Goal: Information Seeking & Learning: Learn about a topic

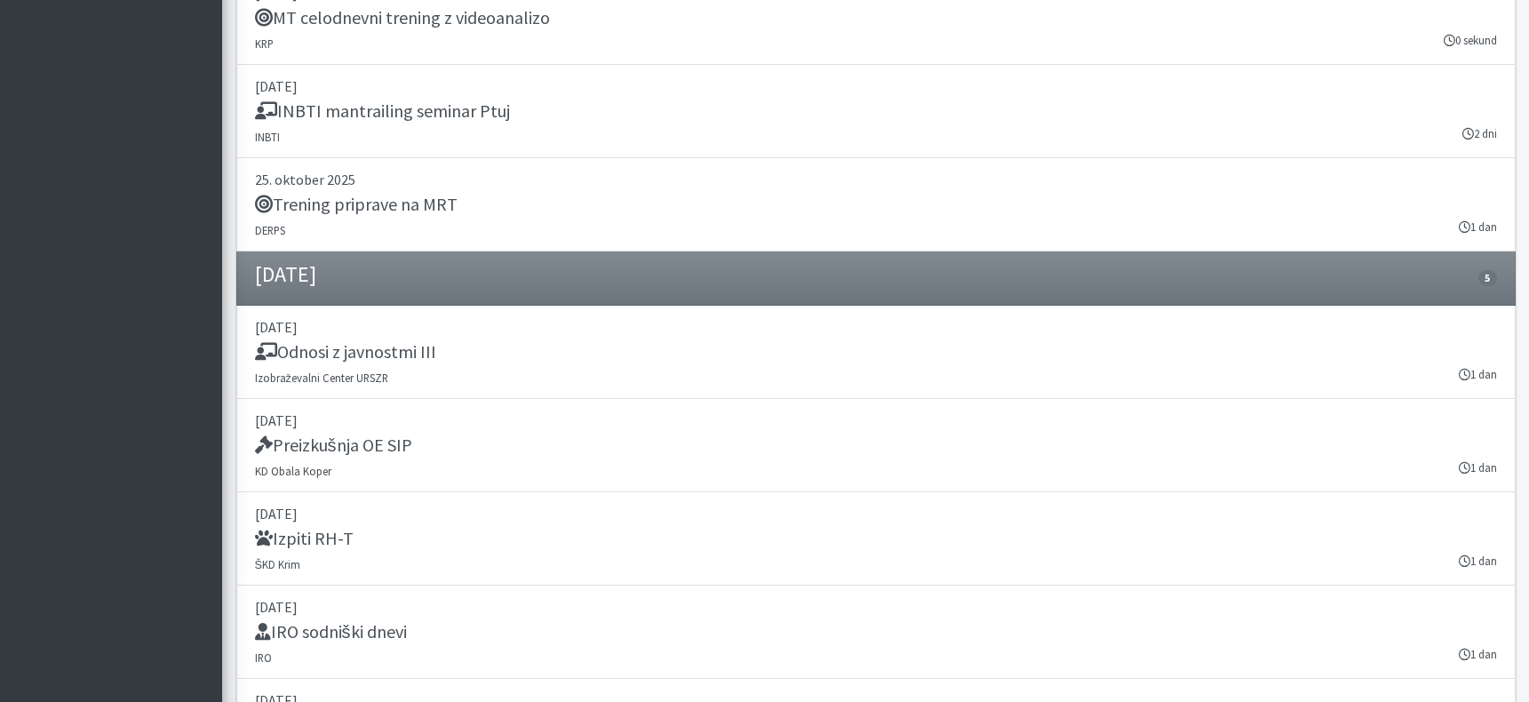
scroll to position [25215, 0]
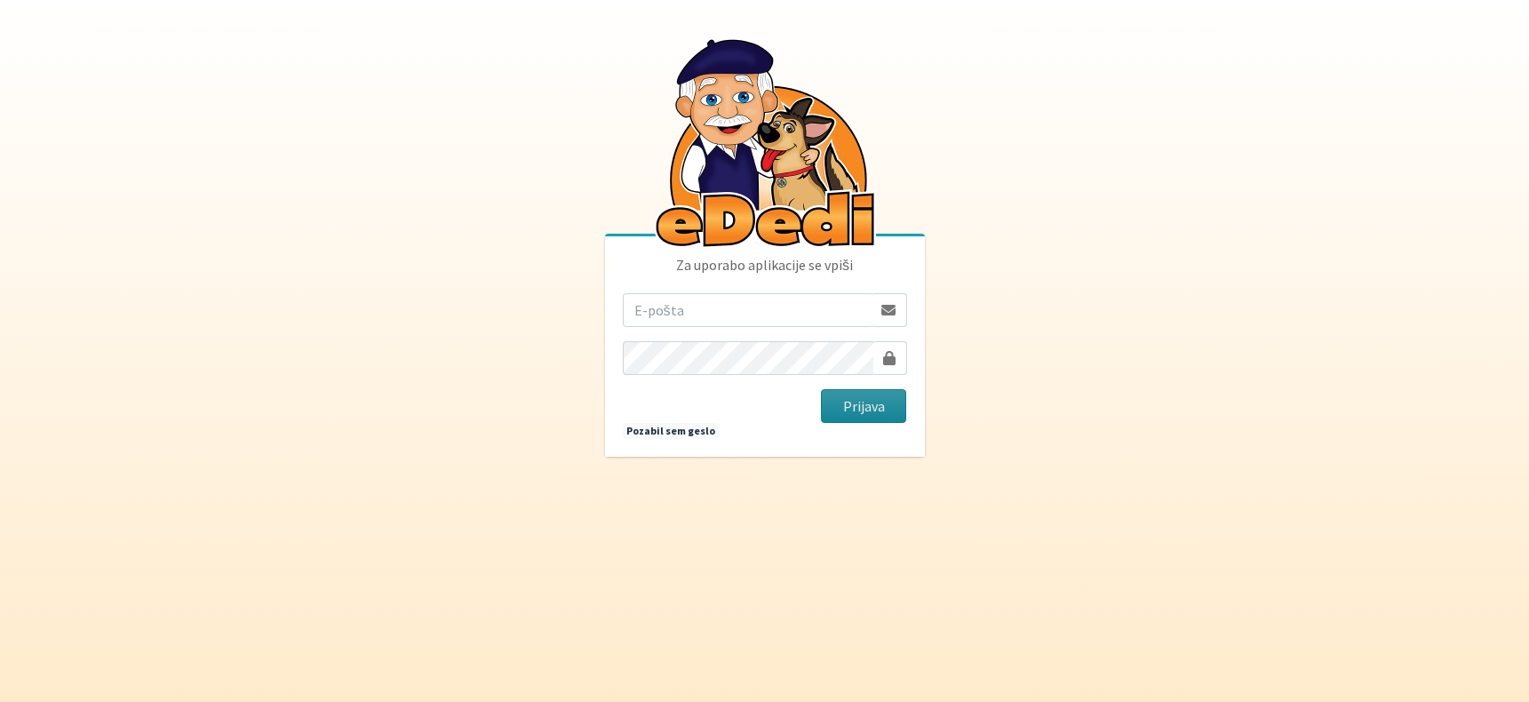
type input "andrej.kitak6@gmail.com"
click at [843, 415] on button "Prijava" at bounding box center [864, 406] width 86 height 34
